Goal: Transaction & Acquisition: Purchase product/service

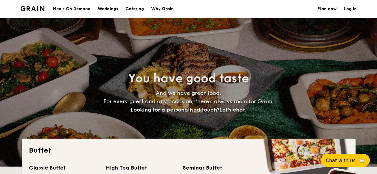
select select
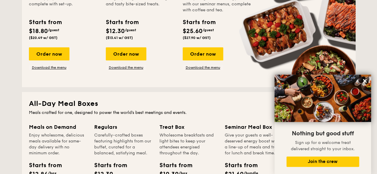
scroll to position [149, 0]
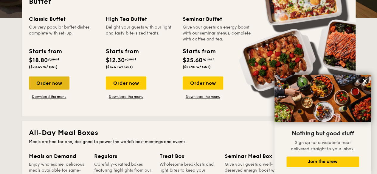
click at [55, 89] on div "Order now" at bounding box center [49, 82] width 40 height 13
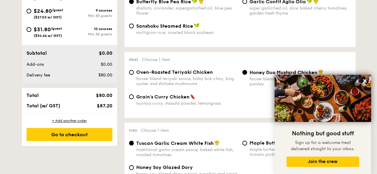
scroll to position [238, 0]
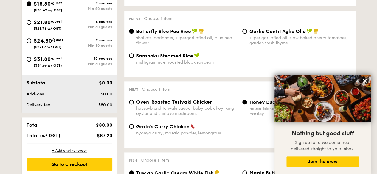
click at [26, 20] on div "$21.80 /guest ($23.76 w/ GST)" at bounding box center [47, 24] width 43 height 13
click at [26, 20] on input "$21.80 /guest ($23.76 w/ GST) 8 courses Min 30 guests" at bounding box center [28, 22] width 5 height 5
radio input "true"
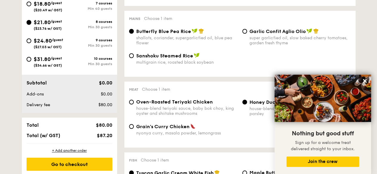
radio input "true"
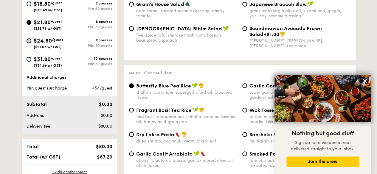
click at [29, 39] on input "$24.80 /guest ($27.03 w/ GST) 9 courses Min 30 guests" at bounding box center [28, 40] width 5 height 5
radio input "true"
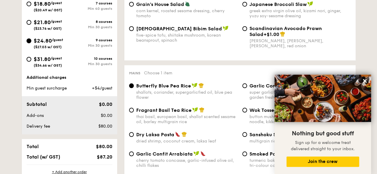
radio input "true"
click at [29, 20] on input "$21.80 /guest ($23.76 w/ GST) 8 courses Min 30 guests" at bounding box center [28, 22] width 5 height 5
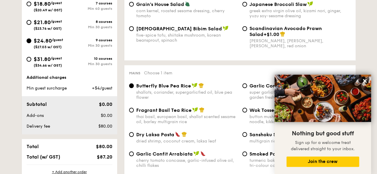
radio input "true"
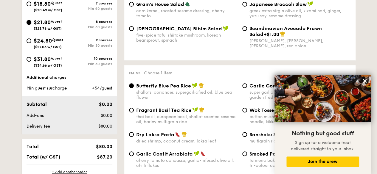
radio input "true"
